Goal: Transaction & Acquisition: Purchase product/service

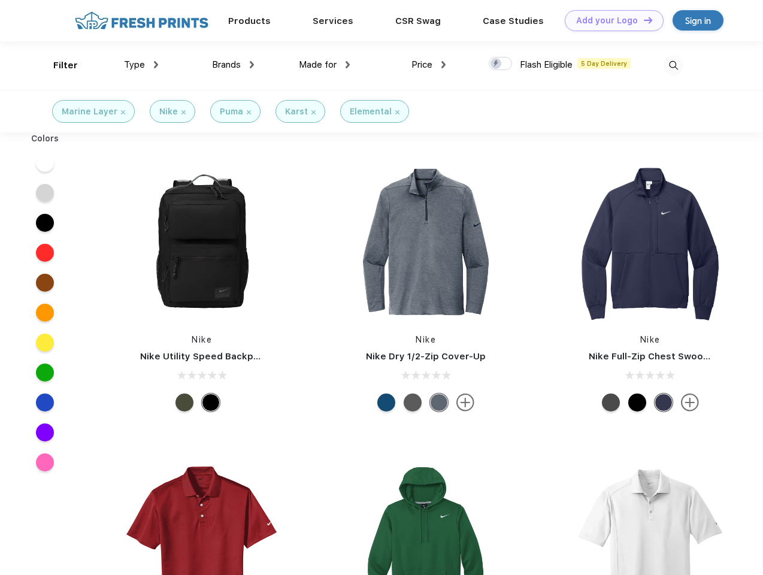
scroll to position [1, 0]
click at [610, 20] on link "Add your Logo Design Tool" at bounding box center [614, 20] width 99 height 21
click at [0, 0] on div "Design Tool" at bounding box center [0, 0] width 0 height 0
click at [643, 20] on link "Add your Logo Design Tool" at bounding box center [614, 20] width 99 height 21
click at [58, 65] on div "Filter" at bounding box center [65, 66] width 25 height 14
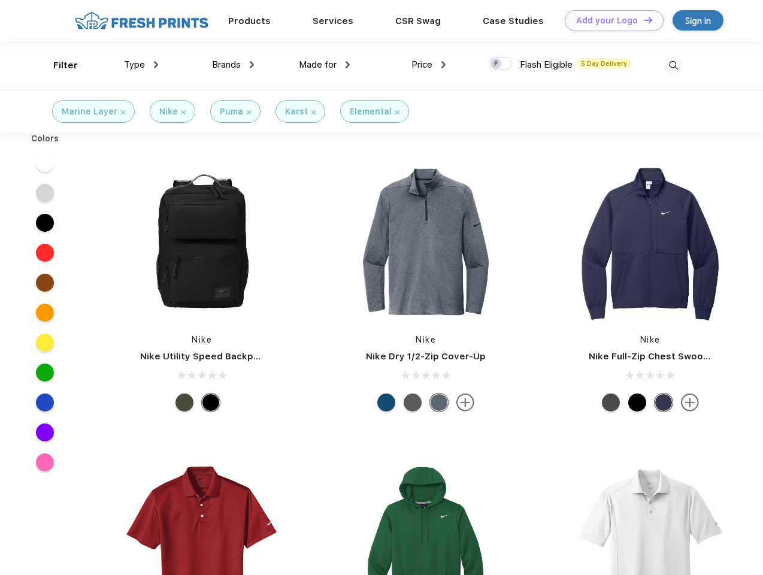
click at [141, 65] on span "Type" at bounding box center [134, 64] width 21 height 11
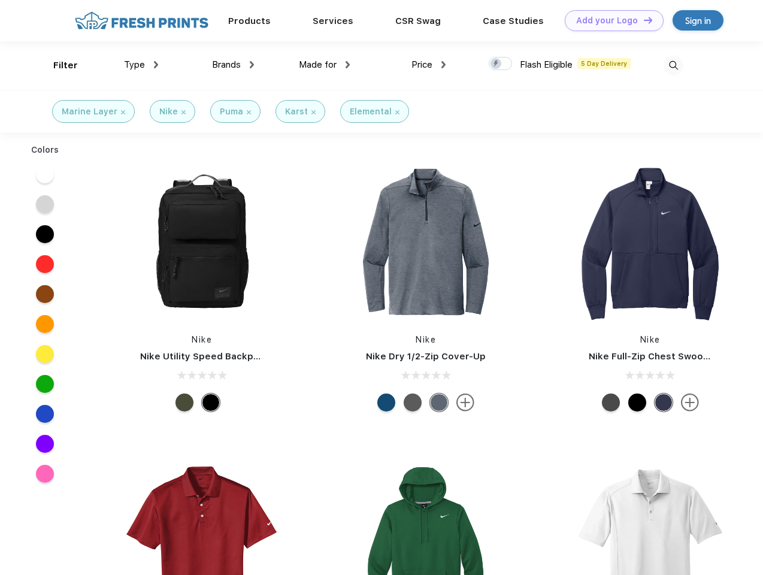
click at [233, 65] on span "Brands" at bounding box center [226, 64] width 29 height 11
click at [325, 65] on span "Made for" at bounding box center [318, 64] width 38 height 11
click at [429, 65] on span "Price" at bounding box center [422, 64] width 21 height 11
click at [501, 64] on div at bounding box center [500, 63] width 23 height 13
click at [497, 64] on input "checkbox" at bounding box center [493, 60] width 8 height 8
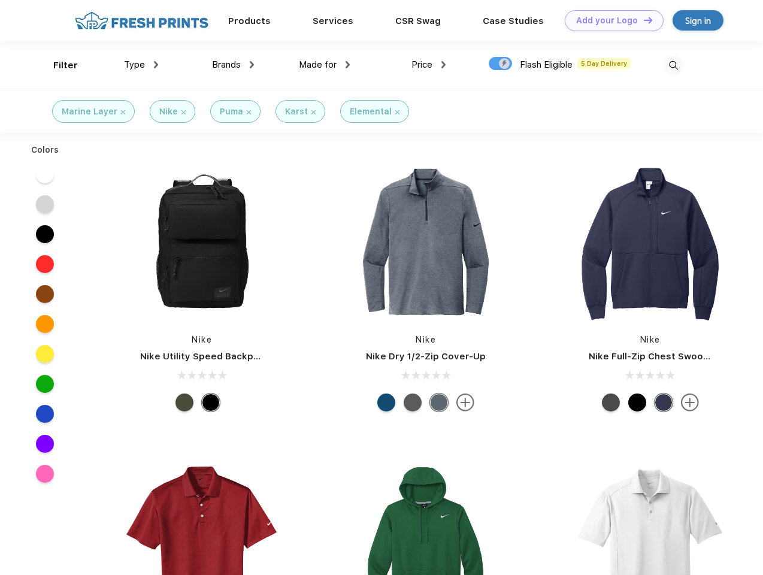
click at [674, 65] on img at bounding box center [674, 66] width 20 height 20
